Goal: Task Accomplishment & Management: Manage account settings

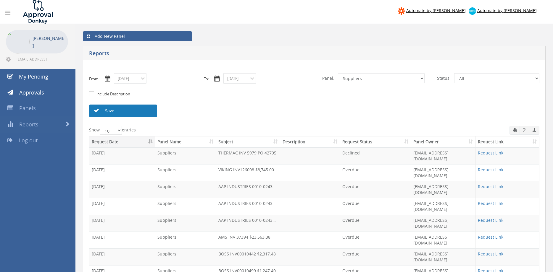
click at [137, 112] on link "Save" at bounding box center [123, 111] width 68 height 12
click at [338, 73] on select "All Alarm Credits RG - 3 NZ Utilities Cable and SAI Global NZ Alarms-1 NZ FX Pa…" at bounding box center [381, 78] width 87 height 10
click option "Alarm Credits RG - 3" at bounding box center [0, 0] width 0 height 0
click at [138, 111] on link "Save" at bounding box center [123, 111] width 68 height 12
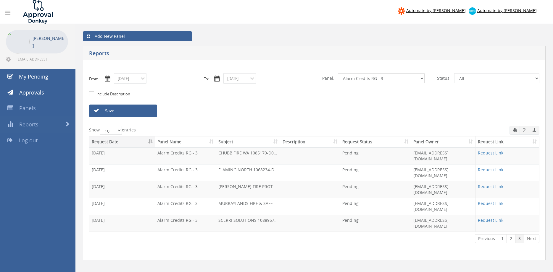
click at [338, 73] on select "All Alarm Credits RG - 3 NZ Utilities Cable and SAI Global NZ Alarms-1 NZ FX Pa…" at bounding box center [381, 78] width 87 height 10
select select "number:9739"
click option "Credit Requests - 2" at bounding box center [0, 0] width 0 height 0
click at [148, 112] on link "Save" at bounding box center [123, 111] width 68 height 12
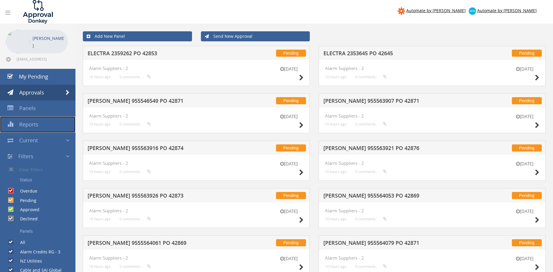
click at [46, 122] on link "Reports" at bounding box center [37, 125] width 75 height 16
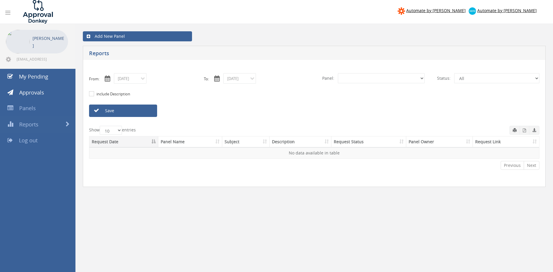
select select "number:0"
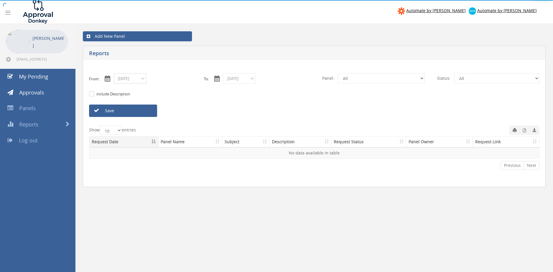
click at [141, 81] on input "08/21/2025" at bounding box center [130, 78] width 33 height 10
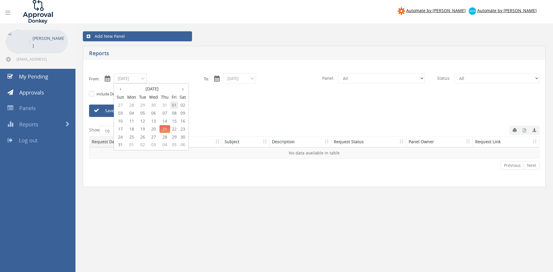
click at [173, 104] on span "01" at bounding box center [174, 105] width 8 height 8
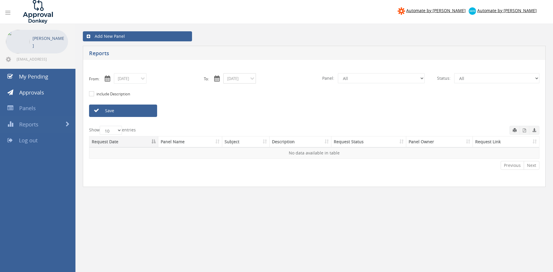
click at [238, 80] on input "08/21/2025" at bounding box center [239, 78] width 33 height 10
click at [276, 128] on span "21" at bounding box center [274, 129] width 11 height 8
click at [145, 80] on input "08/01/2025" at bounding box center [130, 78] width 33 height 10
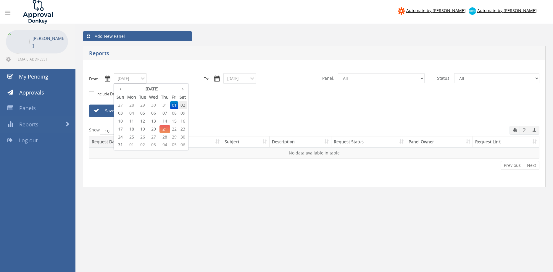
click at [185, 104] on span "02" at bounding box center [182, 105] width 9 height 8
type input "08/02/2025"
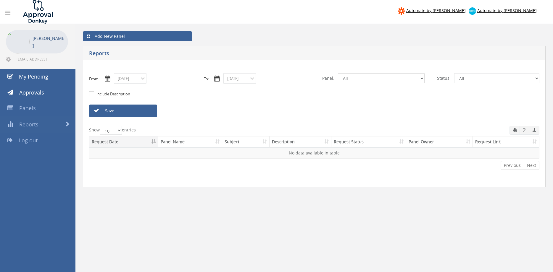
select select "number:13144"
click option "Alarm Credits RG - 3" at bounding box center [0, 0] width 0 height 0
drag, startPoint x: 143, startPoint y: 112, endPoint x: 225, endPoint y: 110, distance: 82.5
click at [143, 112] on link "Save" at bounding box center [123, 111] width 68 height 12
